Goal: Task Accomplishment & Management: Manage account settings

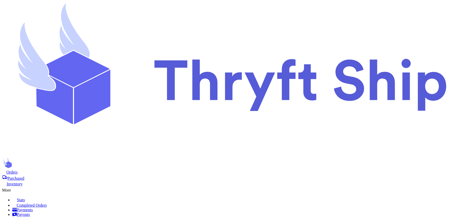
checkbox input "true"
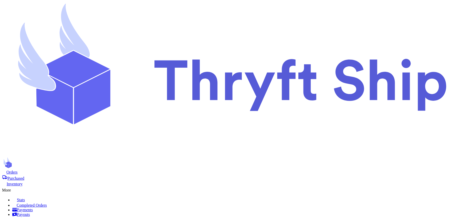
scroll to position [69, 0]
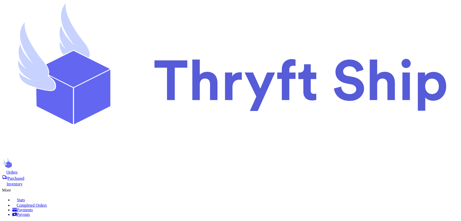
checkbox input "true"
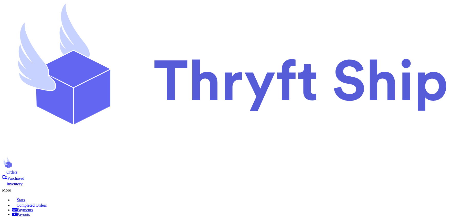
scroll to position [126, 0]
checkbox input "true"
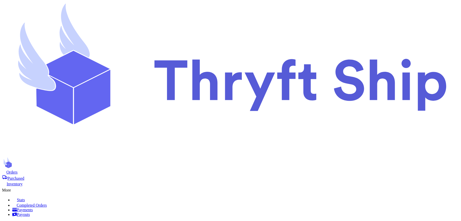
scroll to position [134, 0]
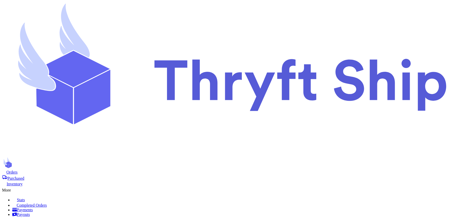
scroll to position [69, 0]
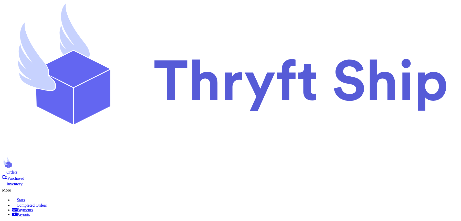
checkbox input "false"
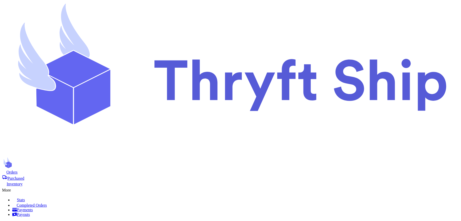
checkbox input "false"
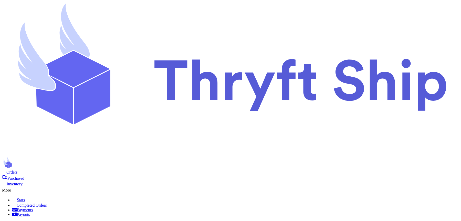
checkbox input "false"
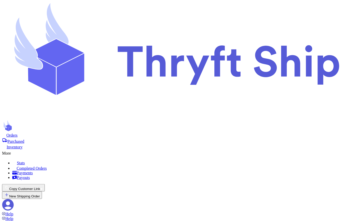
scroll to position [144, 0]
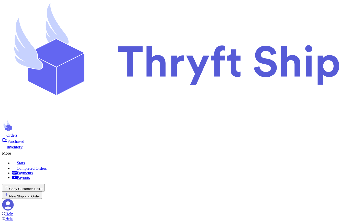
scroll to position [84, 0]
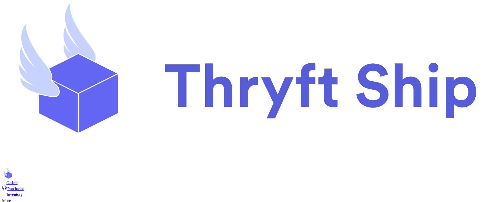
scroll to position [147, 0]
